Goal: Task Accomplishment & Management: Complete application form

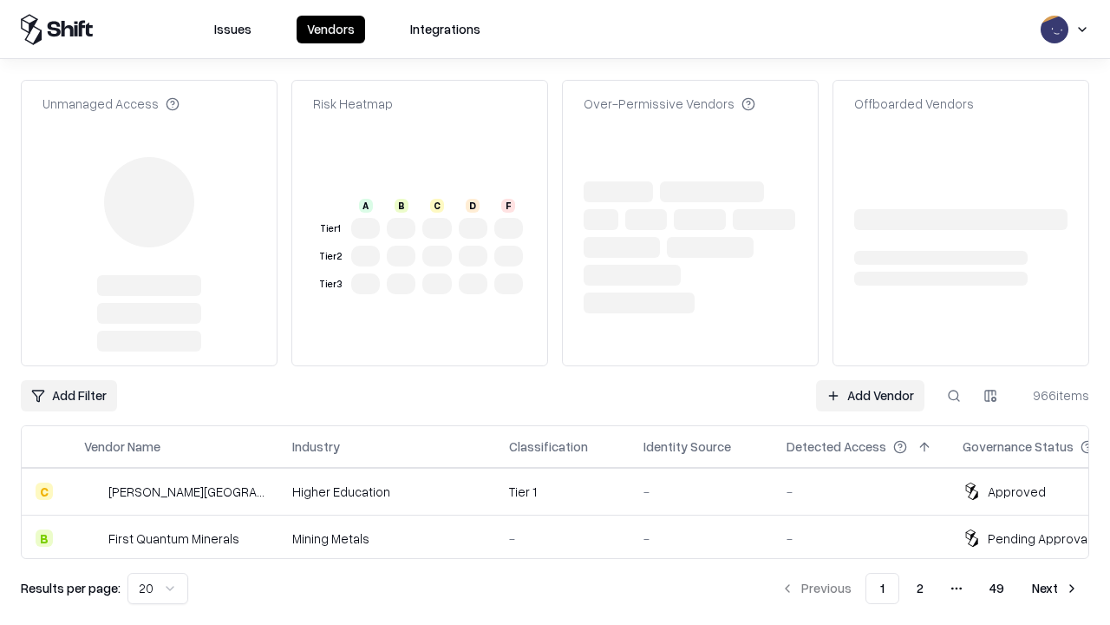
click at [870, 380] on link "Add Vendor" at bounding box center [870, 395] width 108 height 31
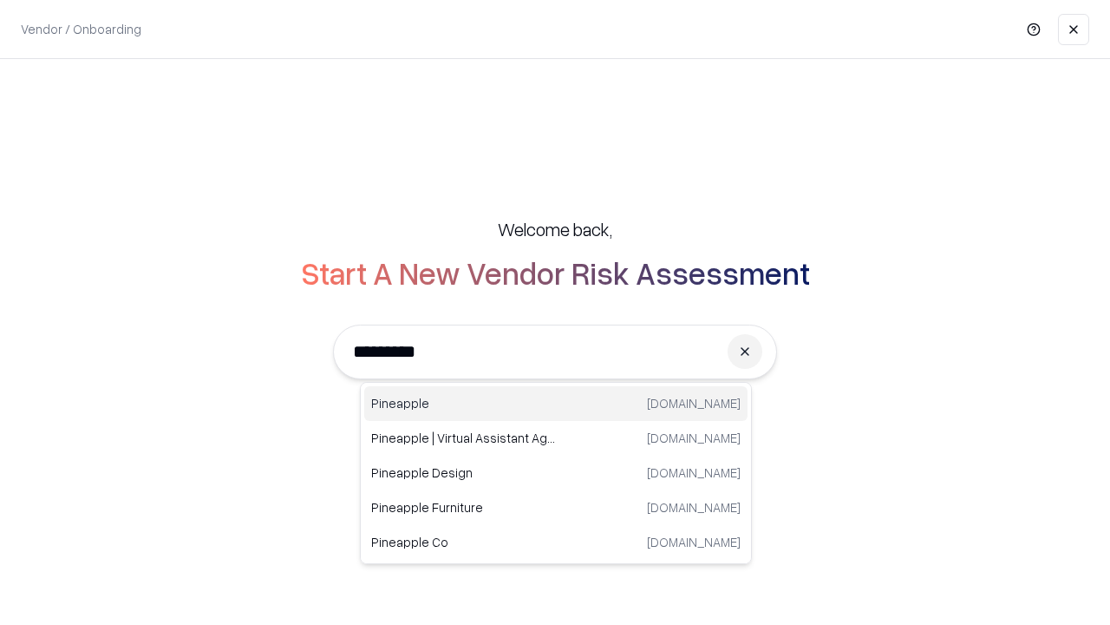
click at [556, 403] on div "Pineapple [DOMAIN_NAME]" at bounding box center [555, 403] width 383 height 35
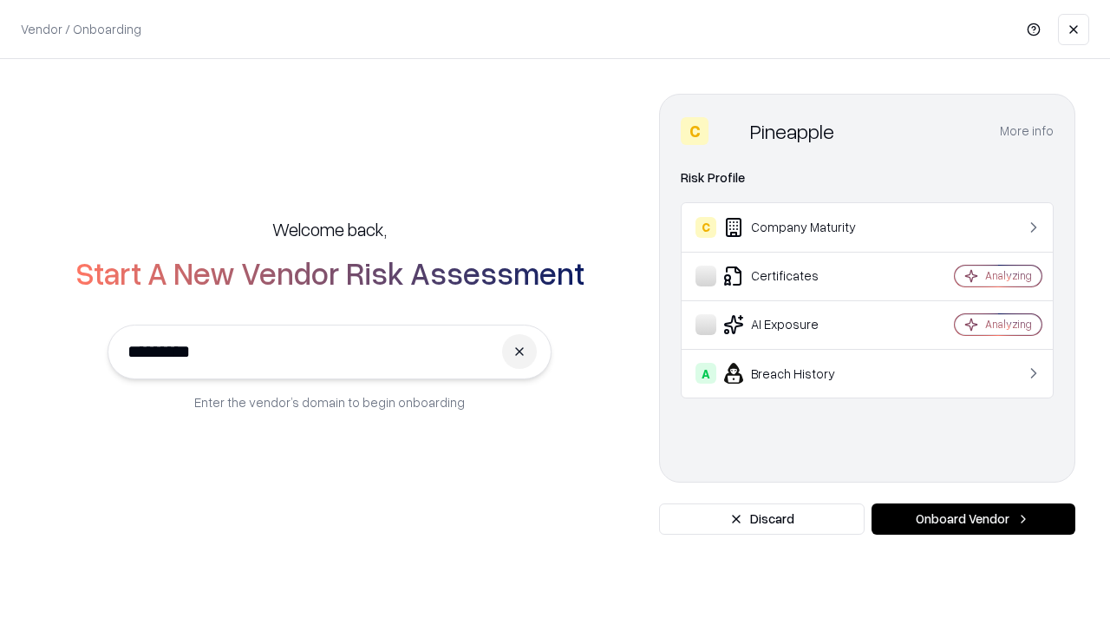
type input "*********"
click at [973, 519] on button "Onboard Vendor" at bounding box center [974, 518] width 204 height 31
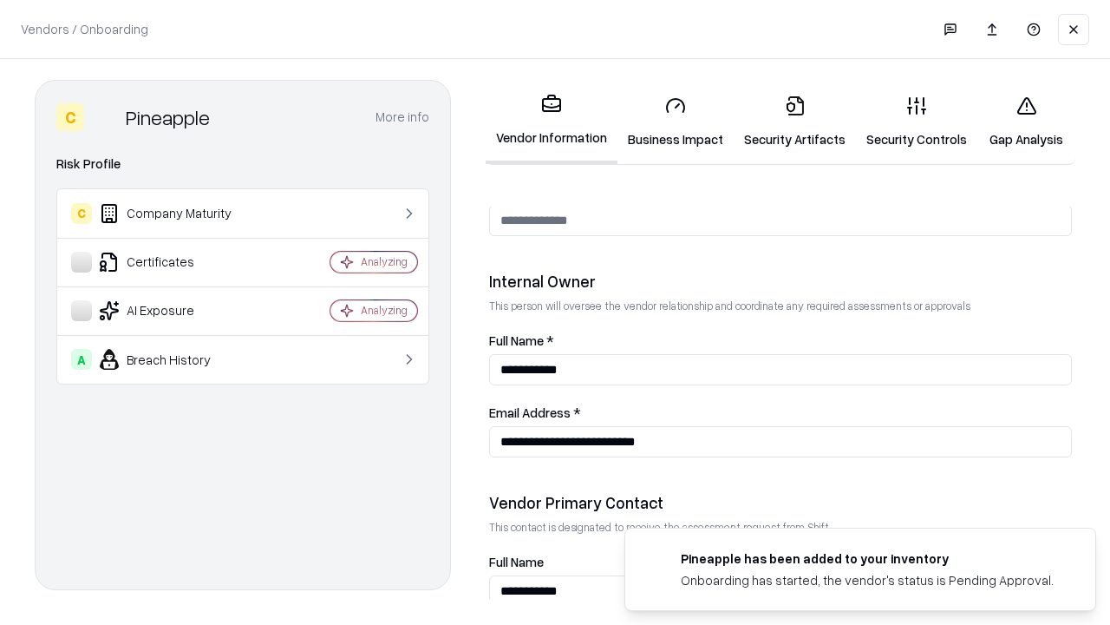
scroll to position [899, 0]
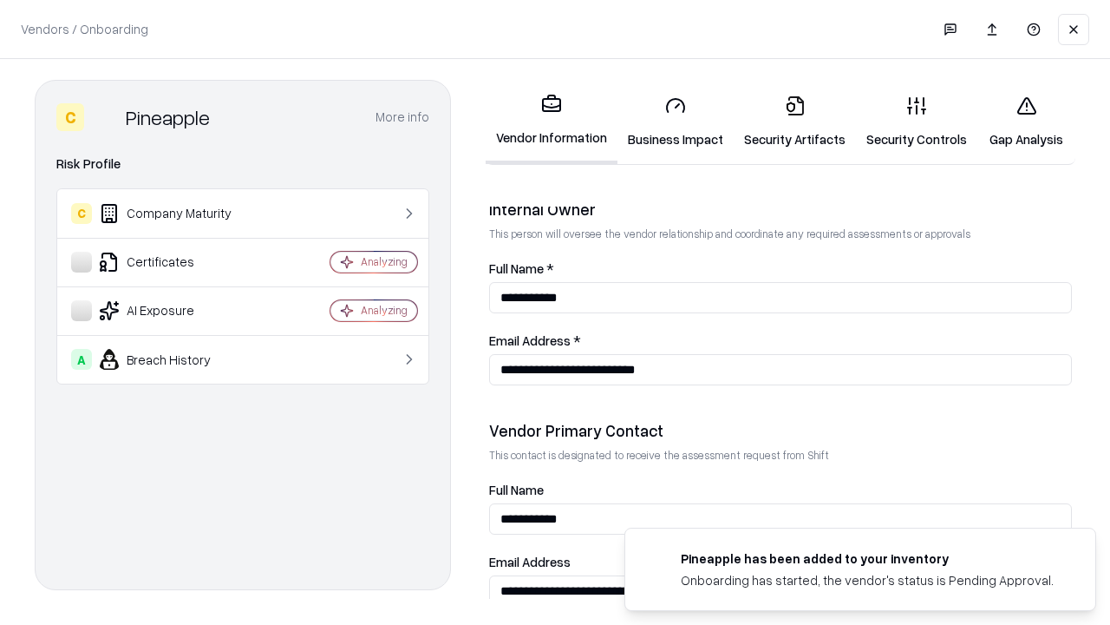
click at [676, 121] on link "Business Impact" at bounding box center [676, 122] width 116 height 81
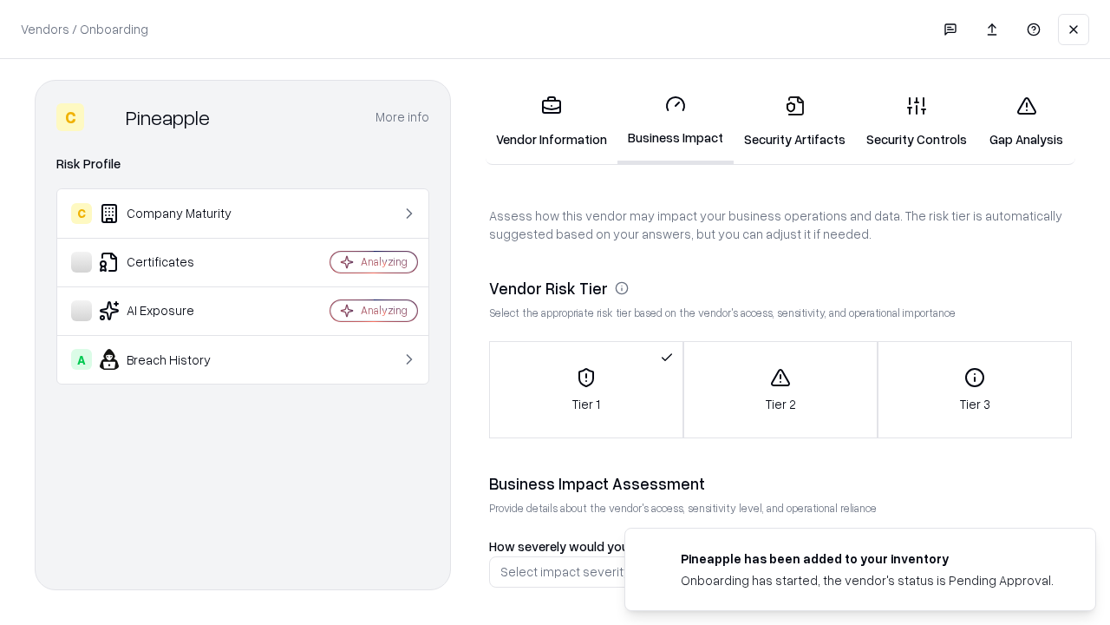
click at [795, 121] on link "Security Artifacts" at bounding box center [795, 122] width 122 height 81
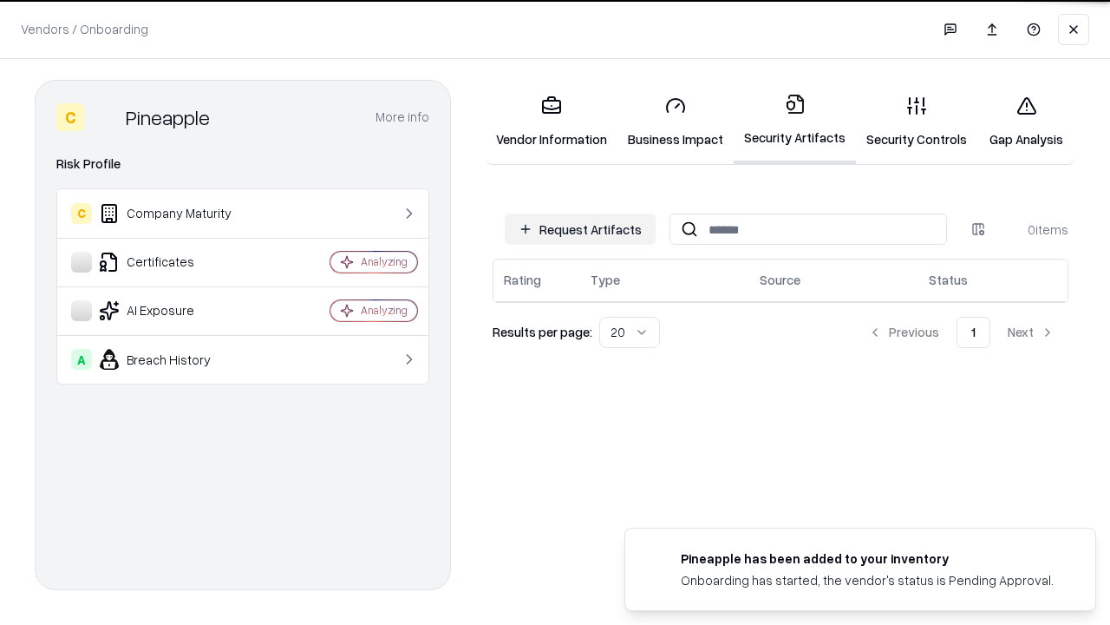
click at [580, 228] on button "Request Artifacts" at bounding box center [580, 228] width 151 height 31
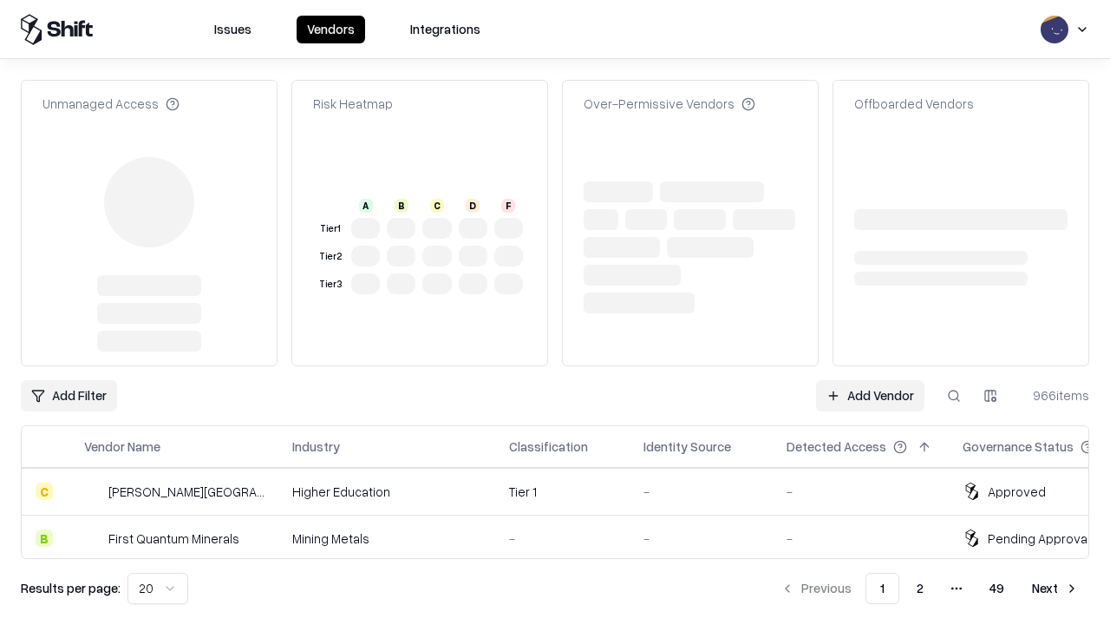
click at [870, 380] on link "Add Vendor" at bounding box center [870, 395] width 108 height 31
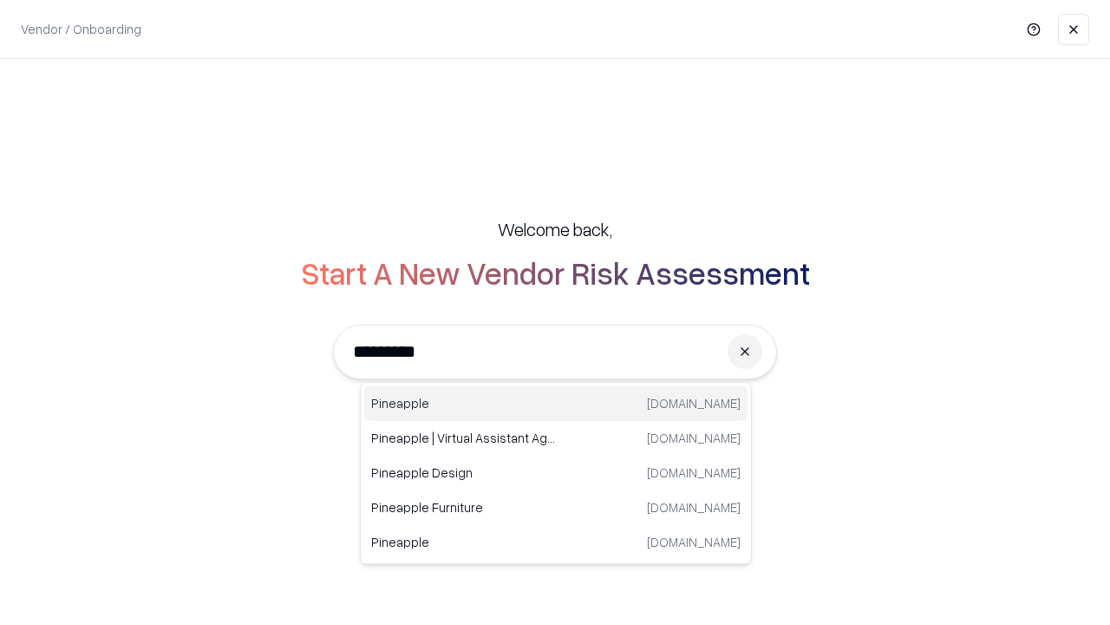
click at [556, 403] on div "Pineapple [DOMAIN_NAME]" at bounding box center [555, 403] width 383 height 35
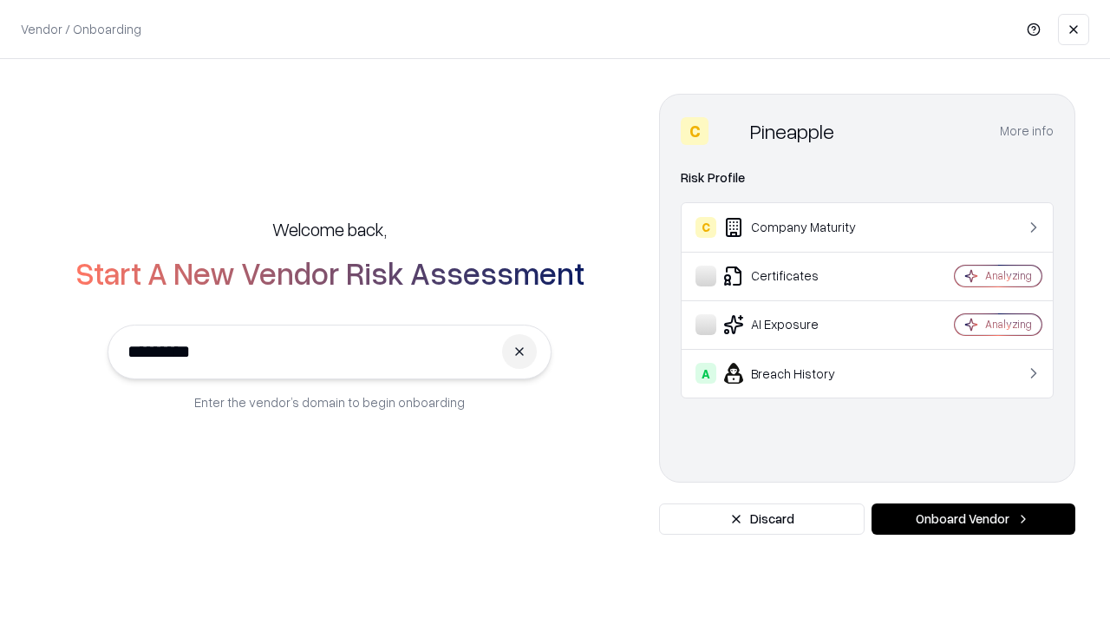
type input "*********"
click at [973, 519] on button "Onboard Vendor" at bounding box center [974, 518] width 204 height 31
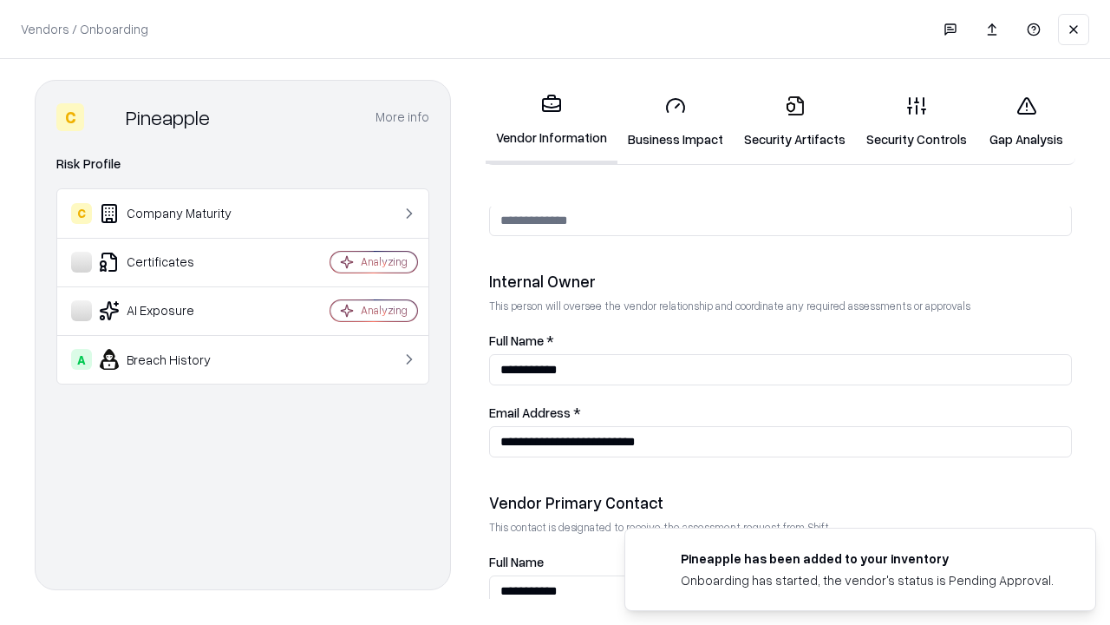
scroll to position [899, 0]
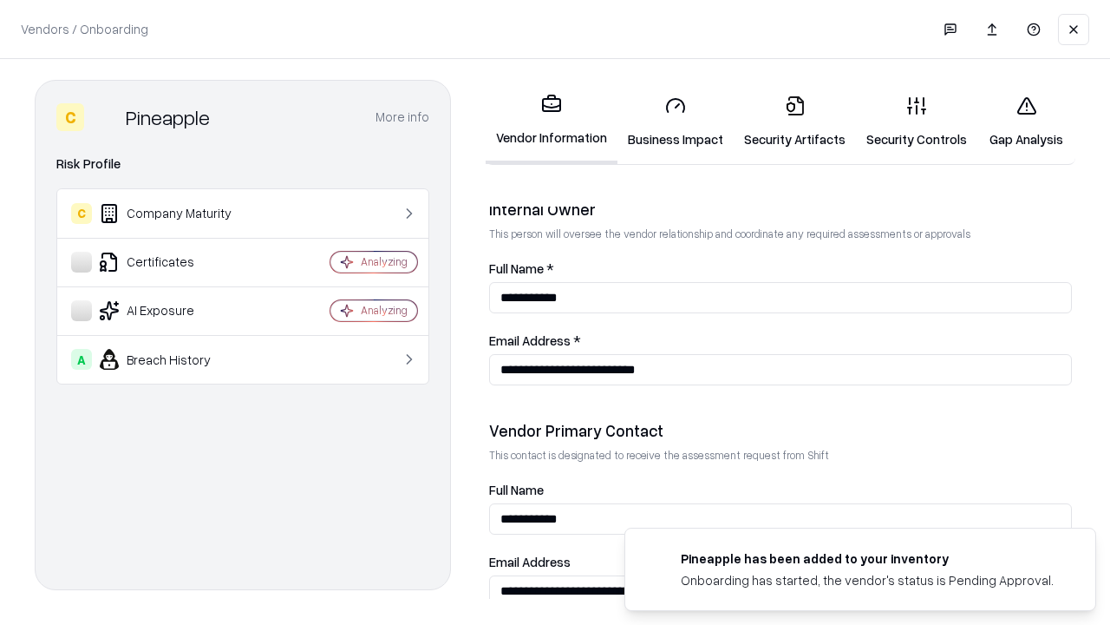
click at [1026, 121] on link "Gap Analysis" at bounding box center [1027, 122] width 98 height 81
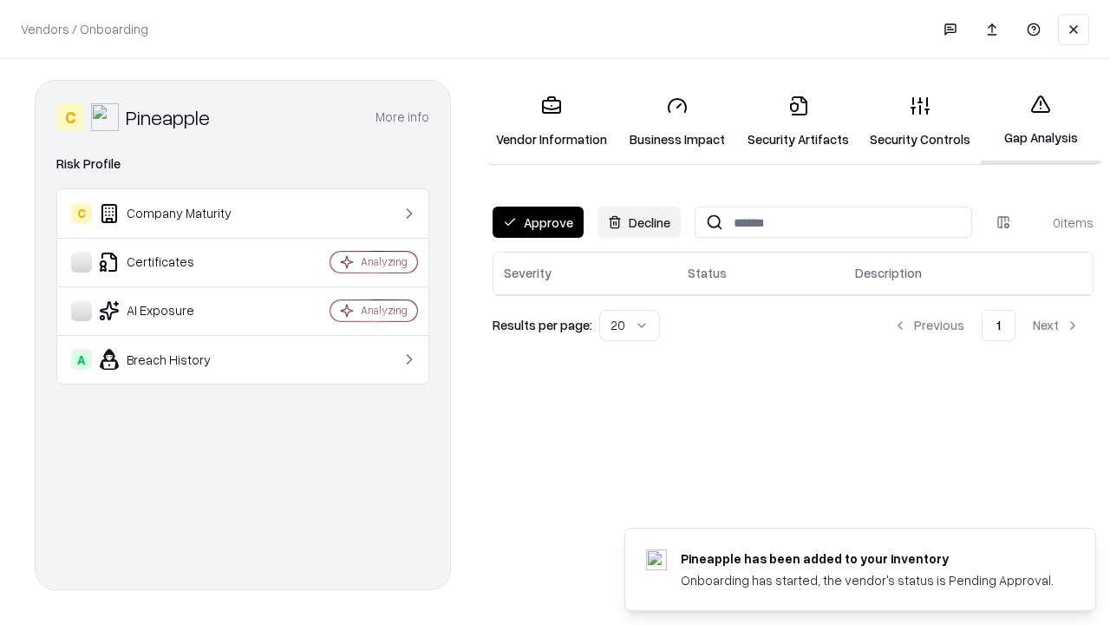
click at [538, 222] on button "Approve" at bounding box center [538, 221] width 91 height 31
